Goal: Information Seeking & Learning: Learn about a topic

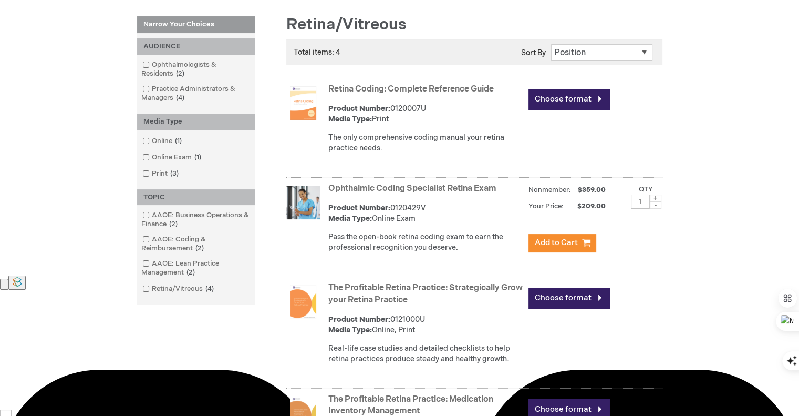
scroll to position [142, 0]
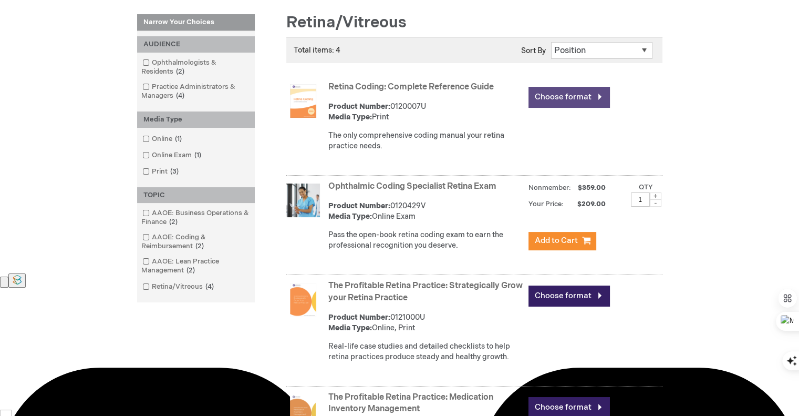
click at [563, 94] on link "Choose format" at bounding box center [569, 97] width 81 height 20
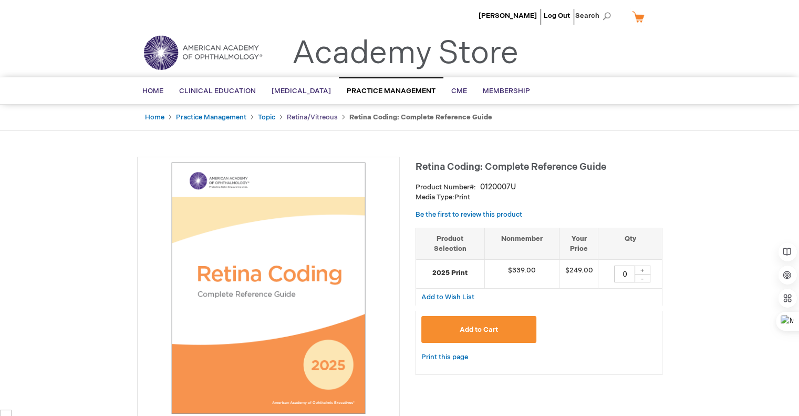
click at [302, 118] on link "Retina/Vitreous" at bounding box center [312, 117] width 51 height 8
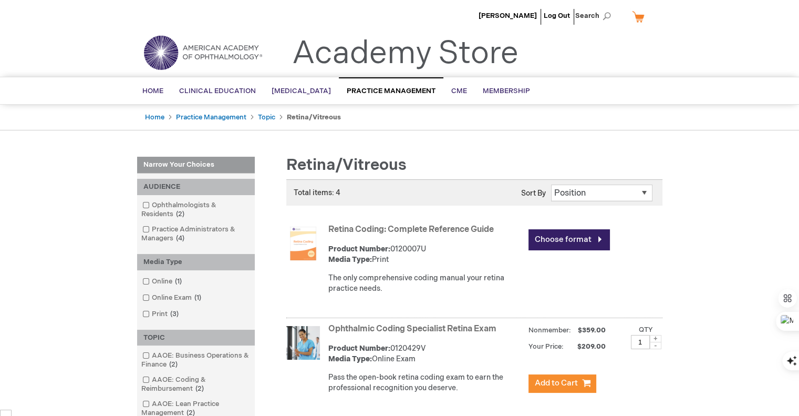
click at [262, 121] on li "Topic" at bounding box center [271, 117] width 27 height 10
click at [266, 116] on link "Topic" at bounding box center [266, 117] width 17 height 8
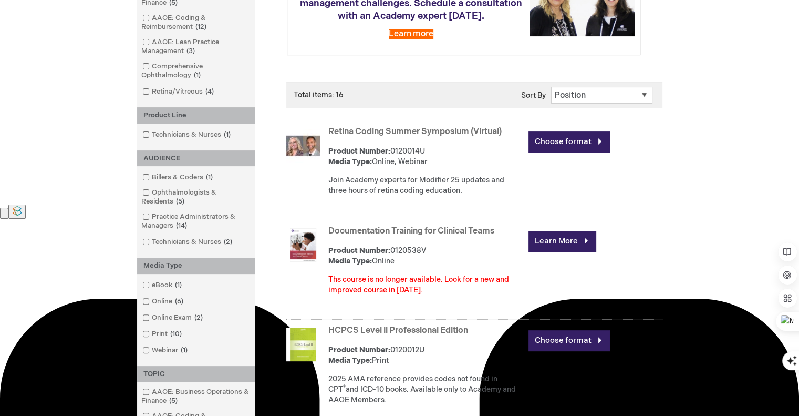
scroll to position [210, 0]
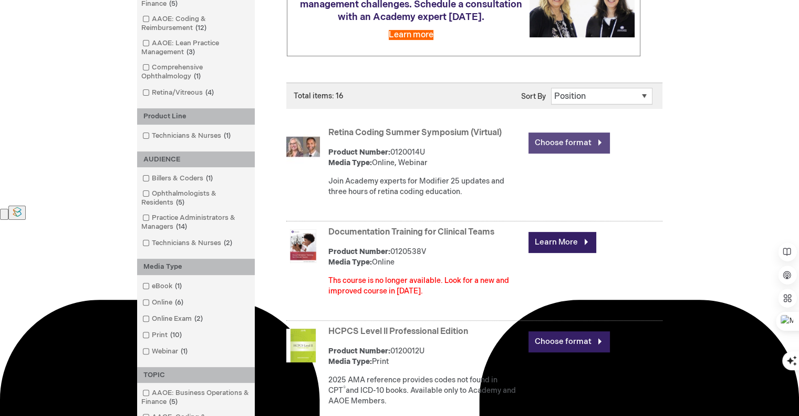
click at [535, 150] on link "Choose format" at bounding box center [569, 142] width 81 height 20
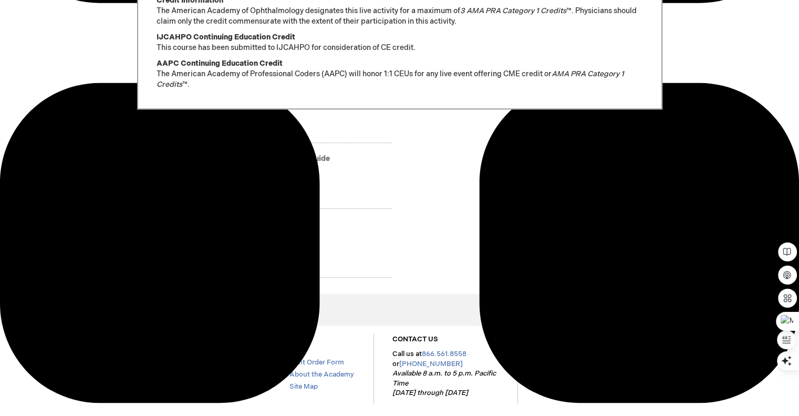
scroll to position [826, 0]
